Goal: Information Seeking & Learning: Learn about a topic

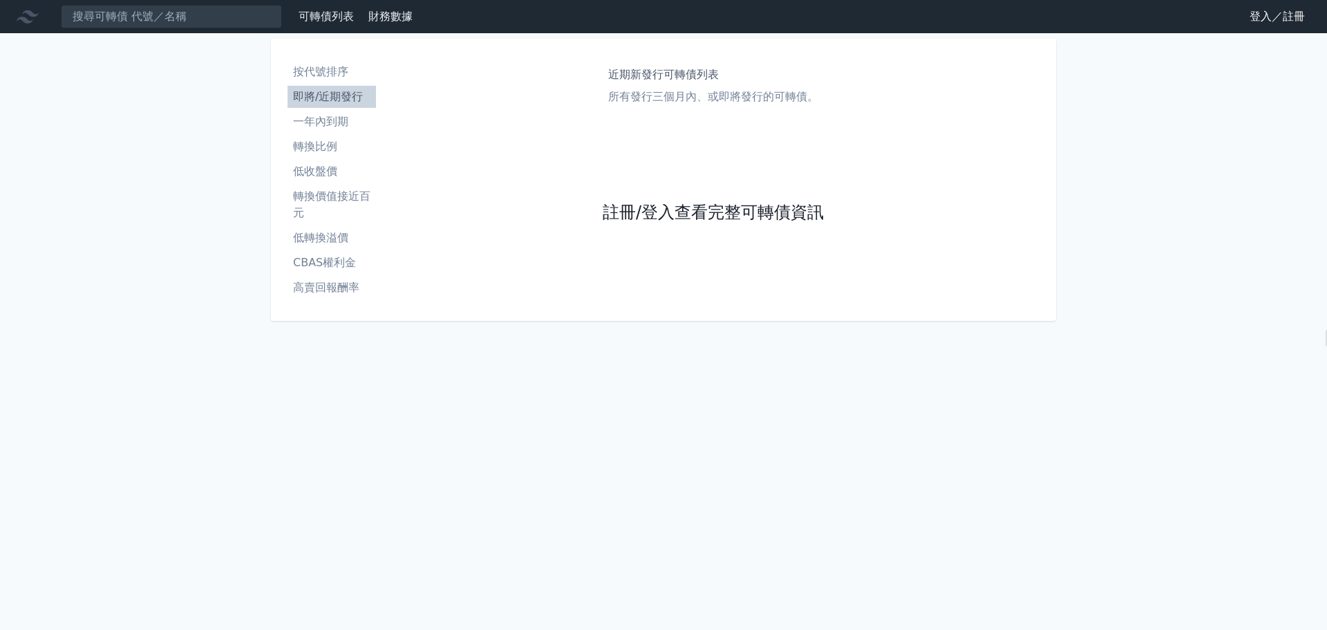
click at [681, 219] on link "註冊/登入查看完整可轉債資訊" at bounding box center [713, 213] width 221 height 22
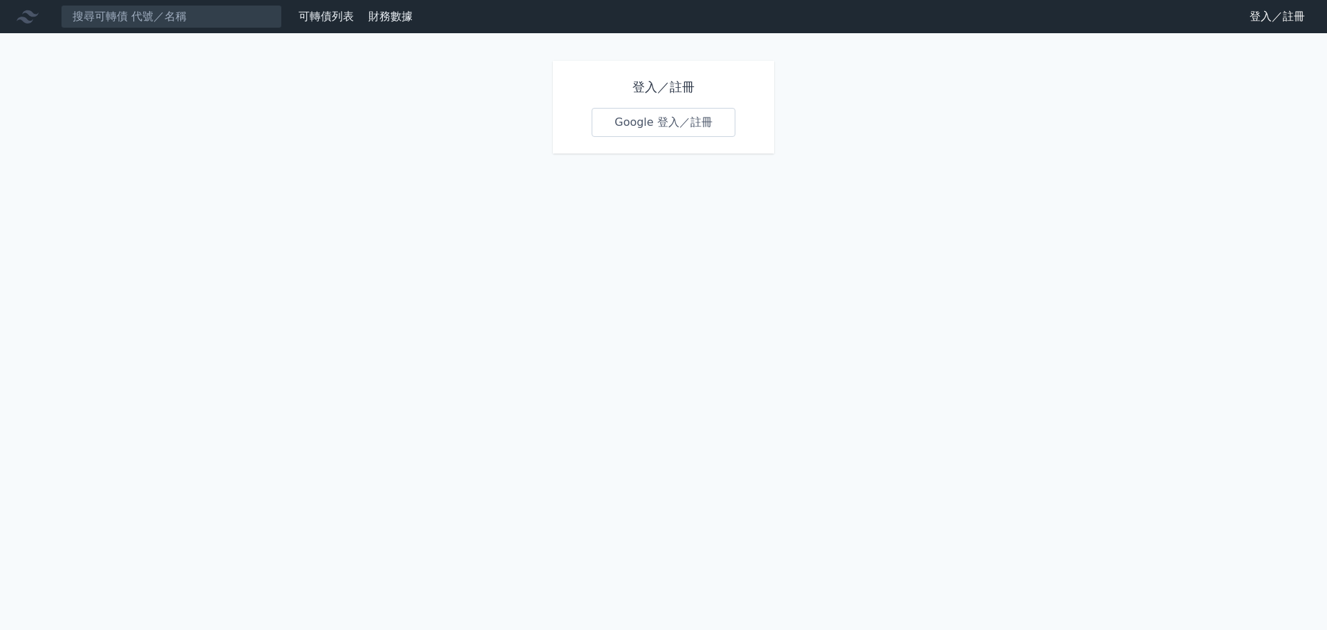
click at [668, 126] on link "Google 登入／註冊" at bounding box center [664, 122] width 144 height 29
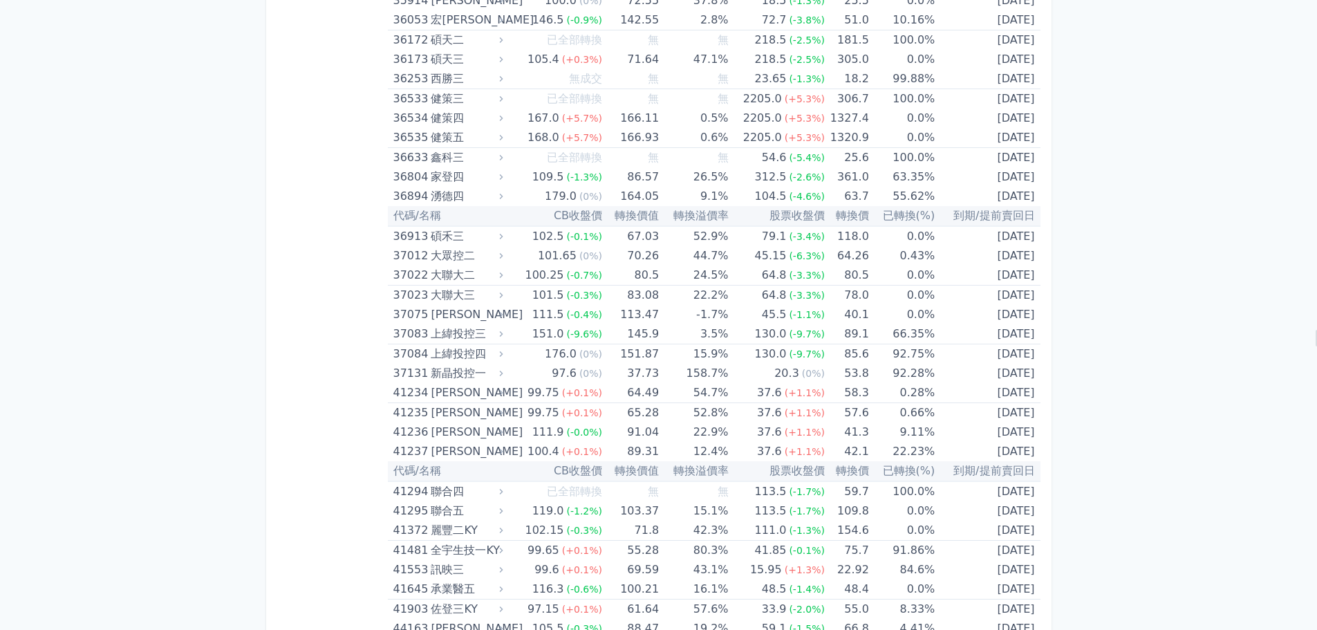
scroll to position [5523, 0]
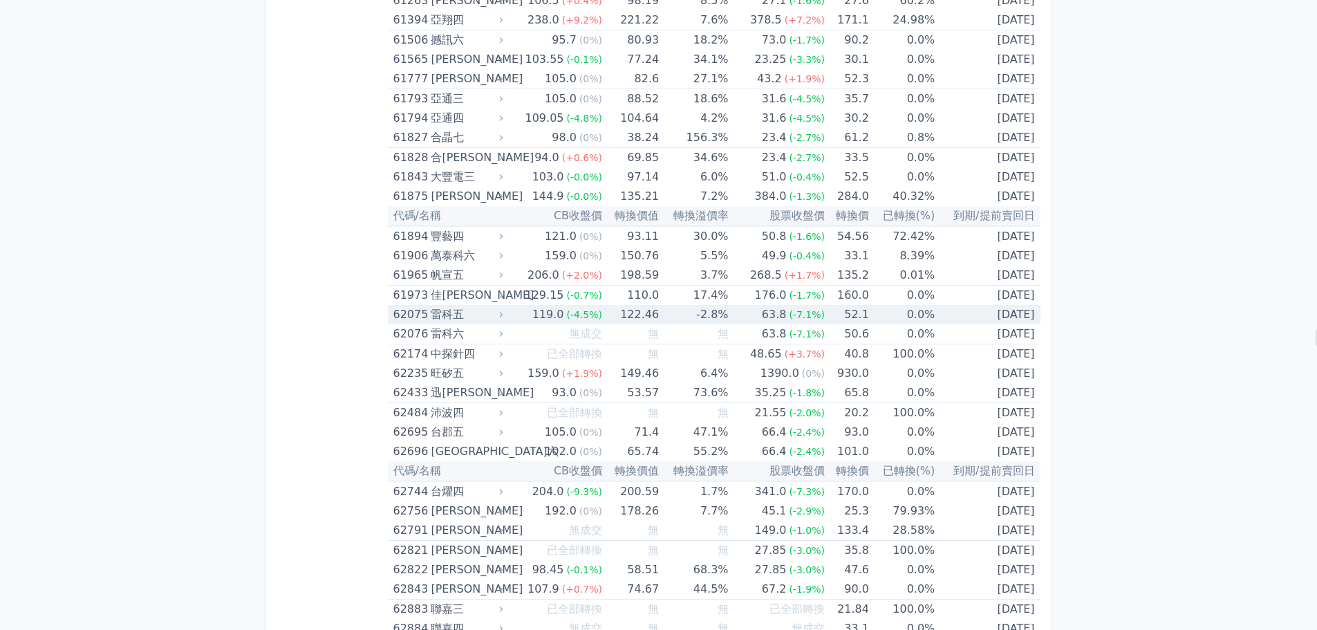
click at [444, 308] on div "雷科五" at bounding box center [465, 314] width 69 height 19
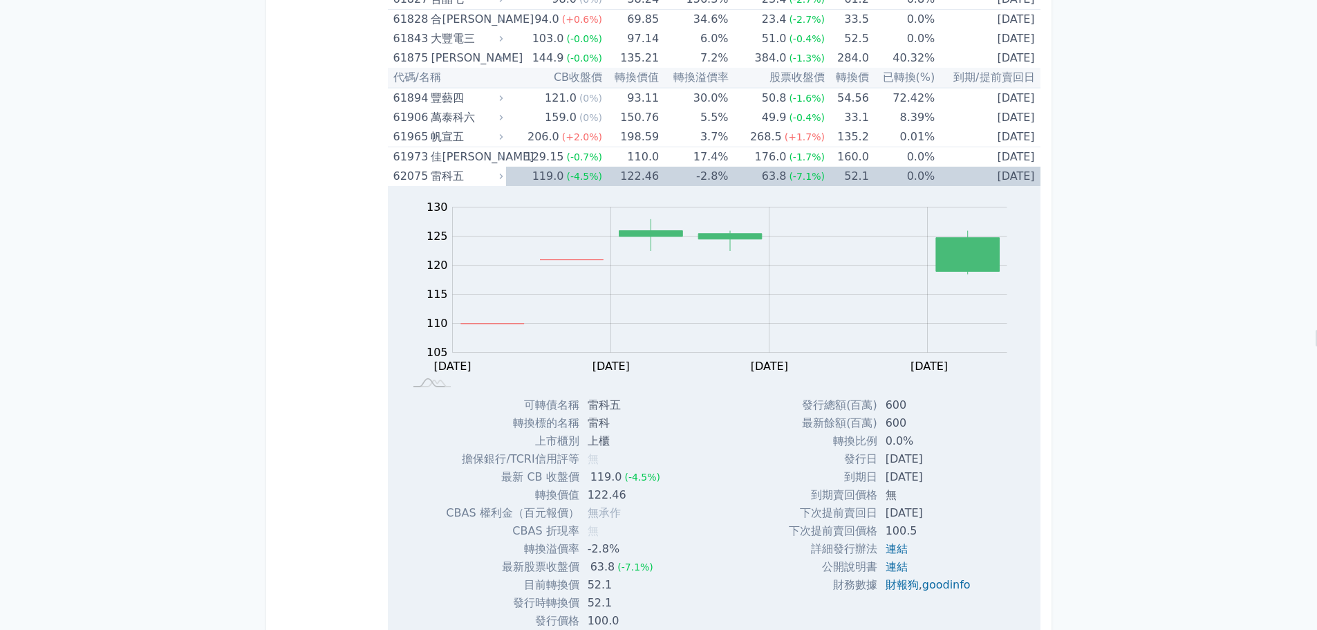
scroll to position [5730, 0]
